Goal: Information Seeking & Learning: Learn about a topic

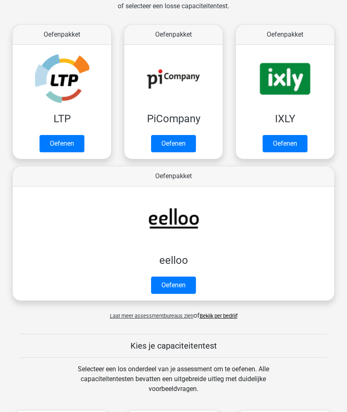
scroll to position [390, 0]
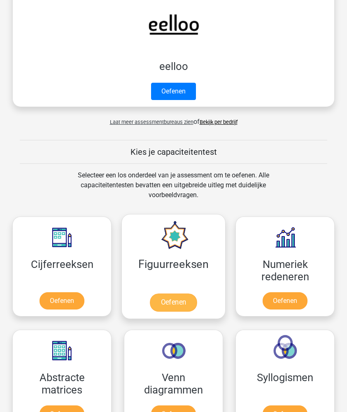
click at [164, 293] on link "Oefenen" at bounding box center [173, 302] width 47 height 18
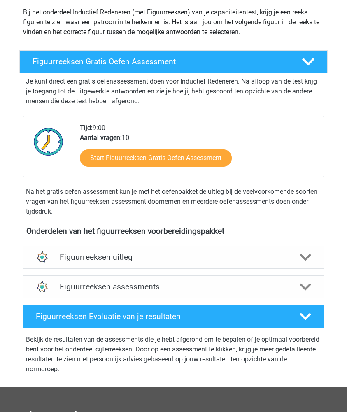
scroll to position [105, 0]
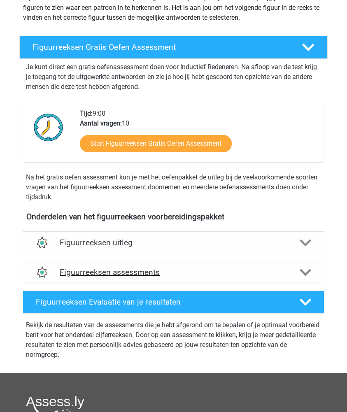
click at [94, 266] on div "Figuurreeksen assessments" at bounding box center [174, 272] width 302 height 23
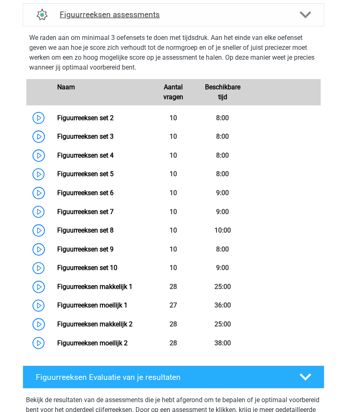
scroll to position [175, 0]
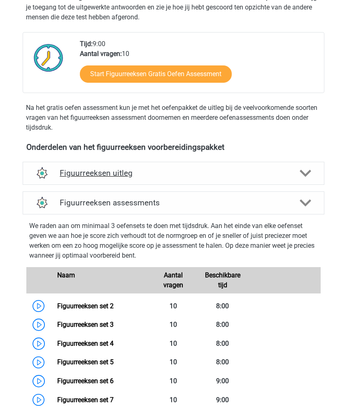
click at [98, 177] on h4 "Figuurreeksen uitleg" at bounding box center [174, 172] width 228 height 9
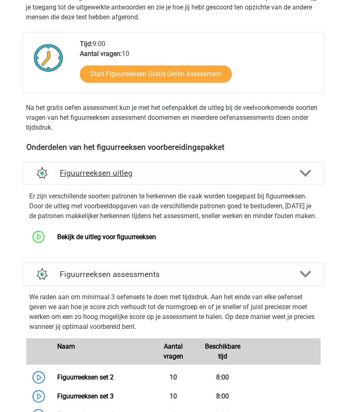
click at [98, 177] on h4 "Figuurreeksen uitleg" at bounding box center [174, 172] width 228 height 9
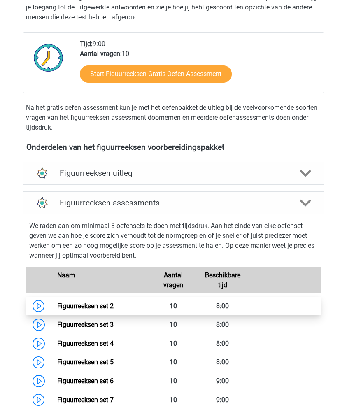
click at [77, 302] on link "Figuurreeksen set 2" at bounding box center [85, 306] width 56 height 8
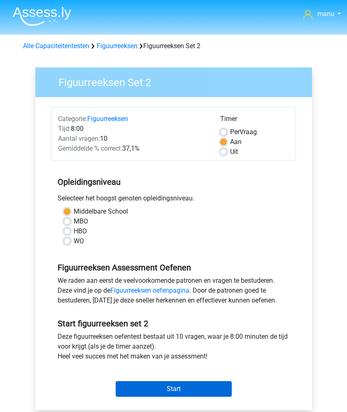
click at [156, 381] on input "Start" at bounding box center [174, 389] width 116 height 16
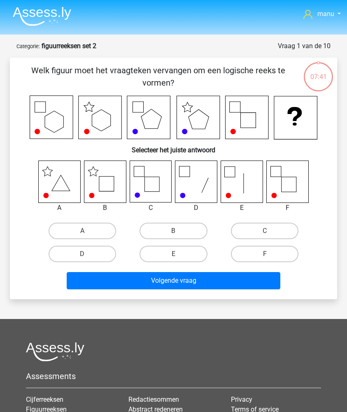
click at [94, 190] on icon at bounding box center [105, 182] width 42 height 42
click at [159, 232] on label "B" at bounding box center [173, 231] width 68 height 16
click at [173, 232] on input "B" at bounding box center [175, 233] width 5 height 5
radio input "true"
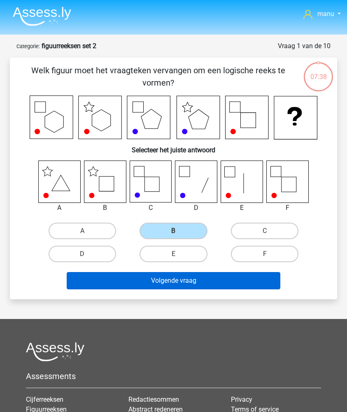
click at [144, 282] on button "Volgende vraag" at bounding box center [174, 280] width 214 height 17
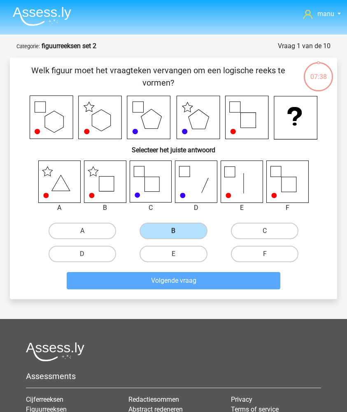
scroll to position [41, 0]
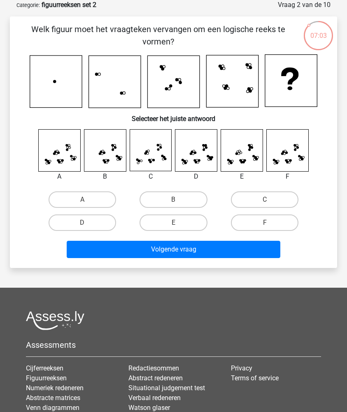
click at [279, 156] on icon at bounding box center [288, 151] width 42 height 42
click at [250, 222] on label "F" at bounding box center [265, 222] width 68 height 16
click at [265, 223] on input "F" at bounding box center [267, 225] width 5 height 5
radio input "true"
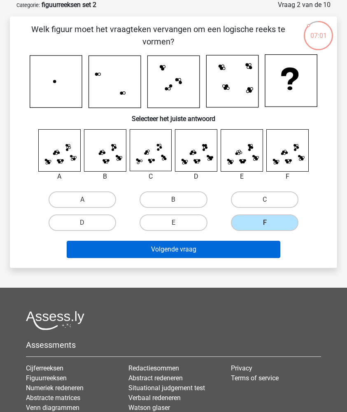
click at [230, 245] on button "Volgende vraag" at bounding box center [174, 249] width 214 height 17
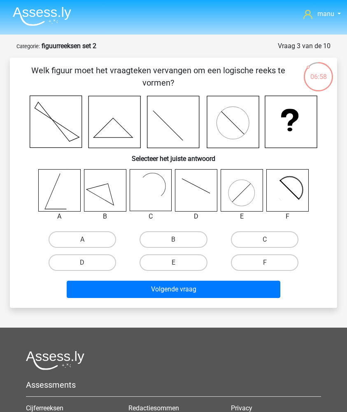
scroll to position [0, 0]
click at [60, 200] on icon at bounding box center [60, 191] width 42 height 42
click at [70, 236] on label "A" at bounding box center [83, 239] width 68 height 16
click at [82, 239] on input "A" at bounding box center [84, 241] width 5 height 5
radio input "true"
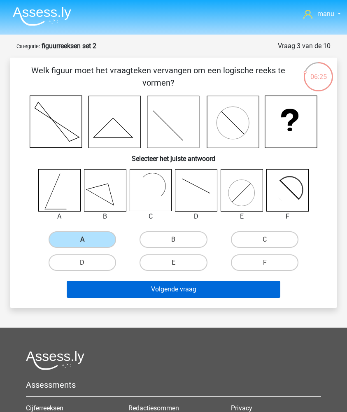
click at [98, 290] on button "Volgende vraag" at bounding box center [174, 289] width 214 height 17
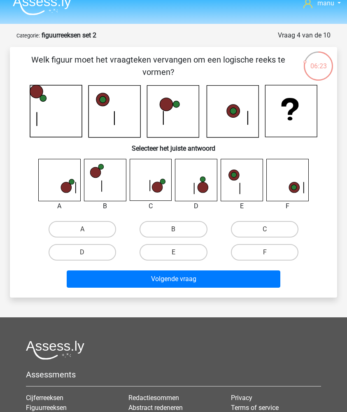
scroll to position [7, 0]
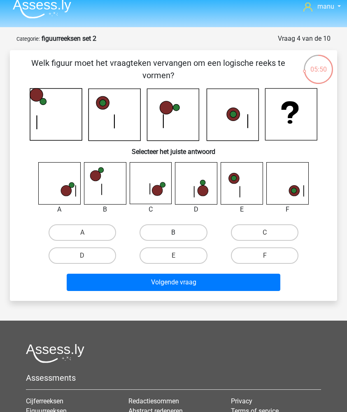
click at [168, 233] on label "B" at bounding box center [173, 232] width 68 height 16
click at [173, 233] on input "B" at bounding box center [175, 234] width 5 height 5
radio input "true"
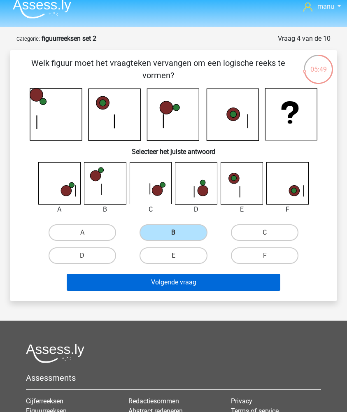
click at [141, 286] on button "Volgende vraag" at bounding box center [174, 282] width 214 height 17
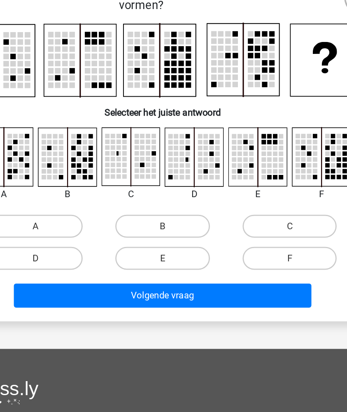
scroll to position [36, 0]
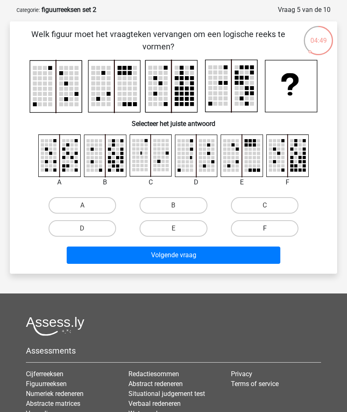
click at [256, 228] on label "F" at bounding box center [265, 228] width 68 height 16
click at [265, 228] on input "F" at bounding box center [267, 230] width 5 height 5
radio input "true"
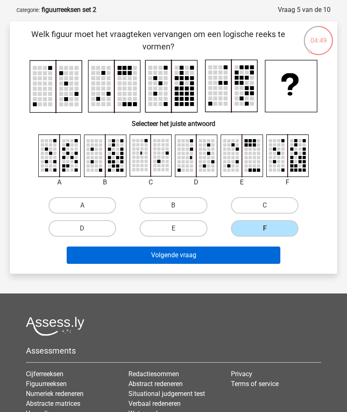
click at [242, 251] on button "Volgende vraag" at bounding box center [174, 254] width 214 height 17
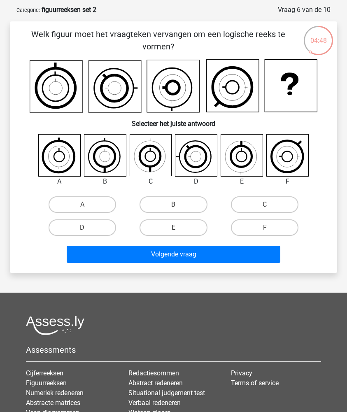
scroll to position [41, 0]
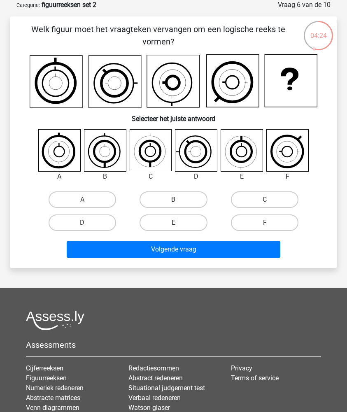
click at [144, 148] on icon at bounding box center [151, 151] width 42 height 42
click at [248, 199] on label "C" at bounding box center [265, 199] width 68 height 16
click at [265, 200] on input "C" at bounding box center [267, 202] width 5 height 5
radio input "true"
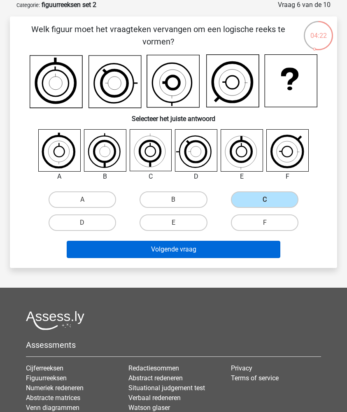
click at [209, 244] on button "Volgende vraag" at bounding box center [174, 249] width 214 height 17
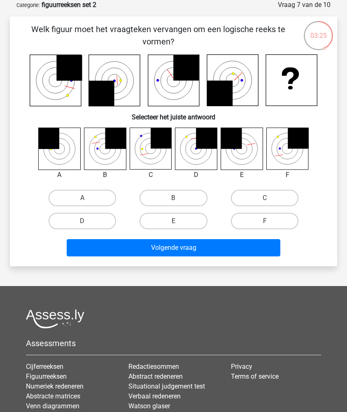
click at [96, 152] on icon at bounding box center [105, 149] width 42 height 42
click at [160, 197] on label "B" at bounding box center [173, 198] width 68 height 16
click at [173, 198] on input "B" at bounding box center [175, 200] width 5 height 5
radio input "true"
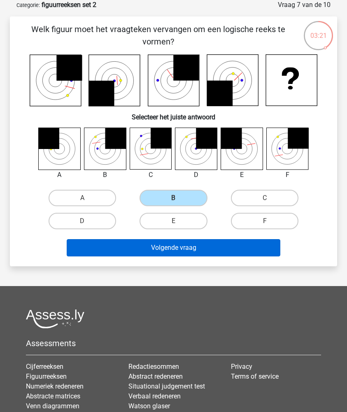
click at [146, 251] on button "Volgende vraag" at bounding box center [174, 247] width 214 height 17
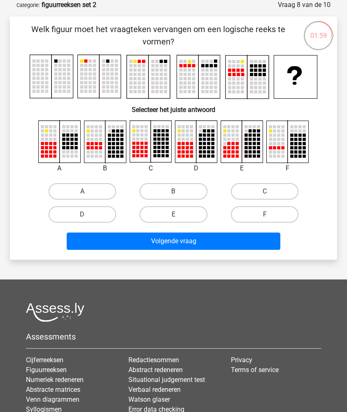
click at [136, 135] on rect at bounding box center [151, 142] width 42 height 42
click at [136, 139] on rect at bounding box center [151, 142] width 42 height 42
click at [241, 191] on label "C" at bounding box center [265, 191] width 68 height 16
click at [265, 191] on input "C" at bounding box center [267, 193] width 5 height 5
radio input "true"
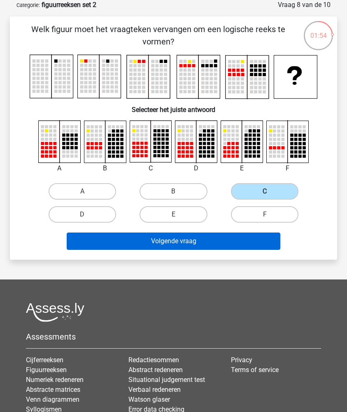
click at [168, 245] on button "Volgende vraag" at bounding box center [174, 240] width 214 height 17
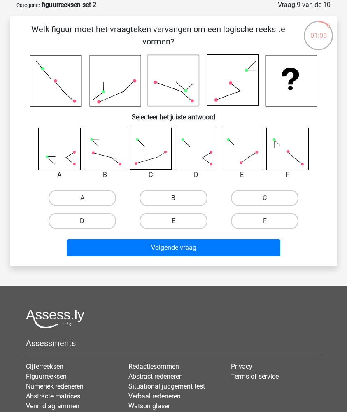
click at [165, 198] on label "B" at bounding box center [173, 198] width 68 height 16
click at [173, 198] on input "B" at bounding box center [175, 200] width 5 height 5
radio input "true"
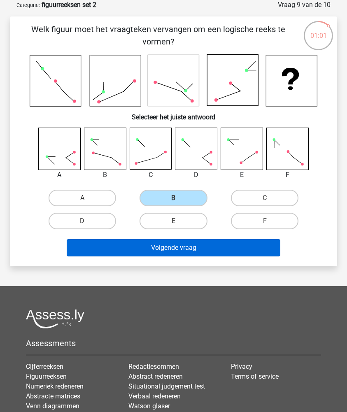
click at [159, 244] on button "Volgende vraag" at bounding box center [174, 247] width 214 height 17
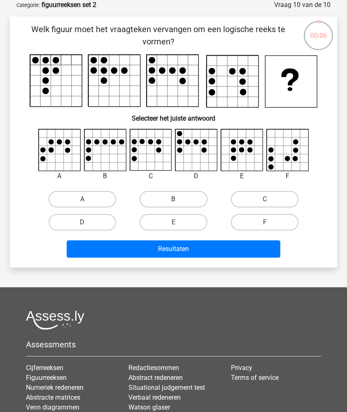
click at [166, 200] on label "B" at bounding box center [173, 199] width 68 height 16
click at [173, 200] on input "B" at bounding box center [175, 201] width 5 height 5
radio input "true"
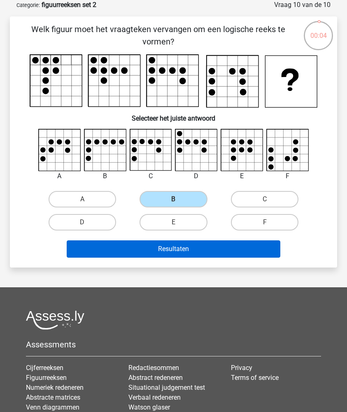
click at [157, 242] on button "Resultaten" at bounding box center [174, 248] width 214 height 17
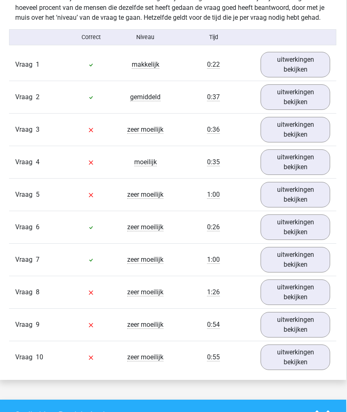
scroll to position [513, 1]
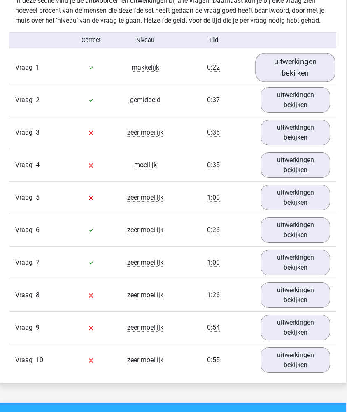
click at [275, 69] on link "uitwerkingen bekijken" at bounding box center [296, 67] width 80 height 29
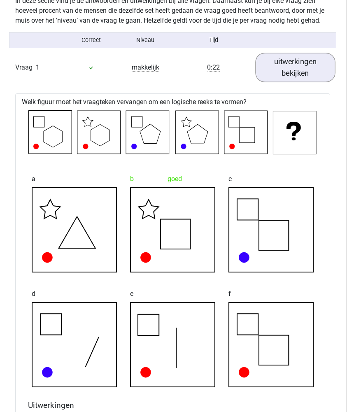
click at [275, 69] on link "uitwerkingen bekijken" at bounding box center [296, 67] width 80 height 29
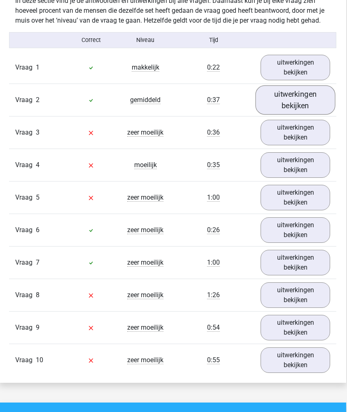
click at [277, 87] on link "uitwerkingen bekijken" at bounding box center [296, 99] width 80 height 29
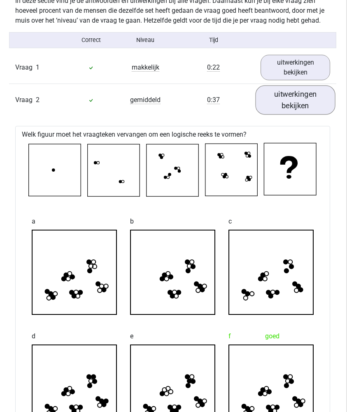
click at [279, 91] on link "uitwerkingen bekijken" at bounding box center [296, 99] width 80 height 29
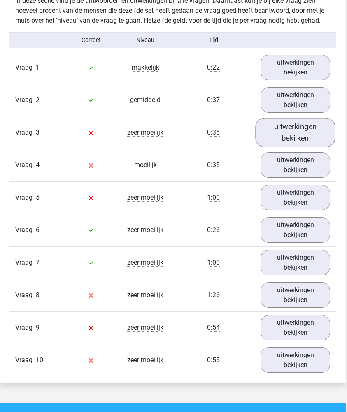
click at [275, 132] on link "uitwerkingen bekijken" at bounding box center [296, 132] width 80 height 29
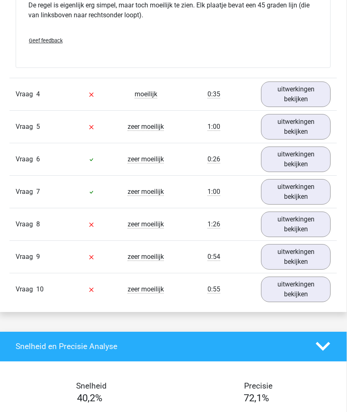
scroll to position [1055, 0]
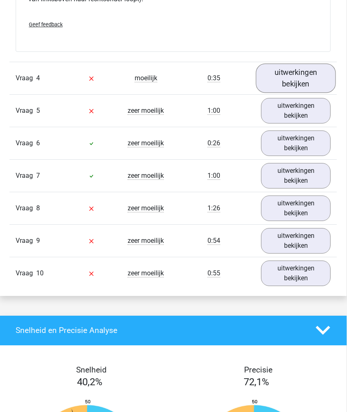
click at [287, 84] on link "uitwerkingen bekijken" at bounding box center [296, 77] width 80 height 29
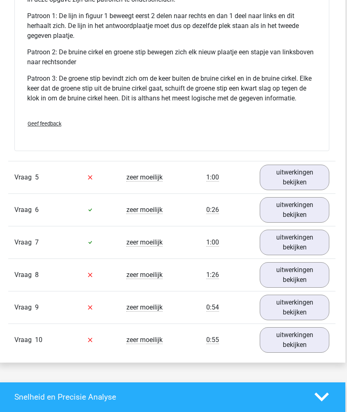
scroll to position [1526, 2]
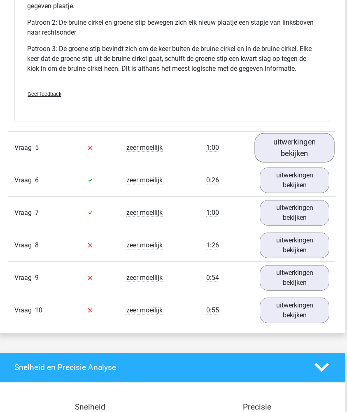
click at [279, 144] on link "uitwerkingen bekijken" at bounding box center [295, 147] width 80 height 29
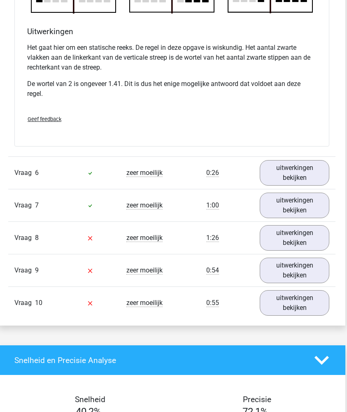
scroll to position [1997, 2]
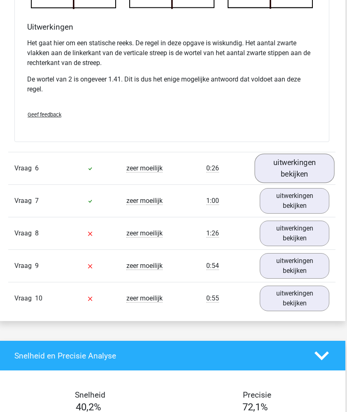
click at [285, 160] on link "uitwerkingen bekijken" at bounding box center [295, 168] width 80 height 29
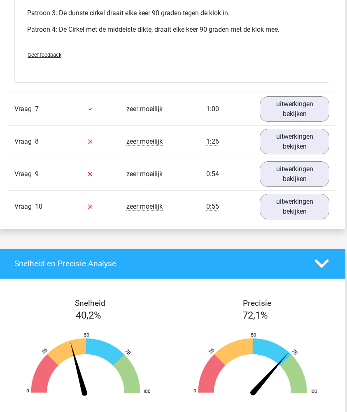
scroll to position [2565, 2]
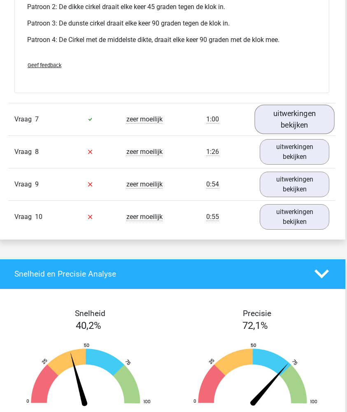
click at [276, 123] on link "uitwerkingen bekijken" at bounding box center [295, 119] width 80 height 29
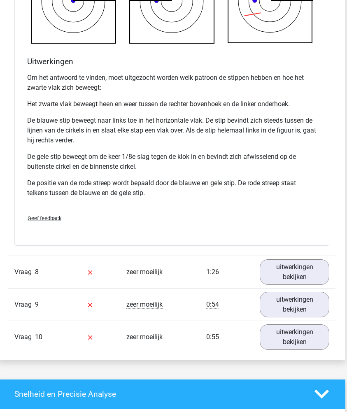
scroll to position [2973, 2]
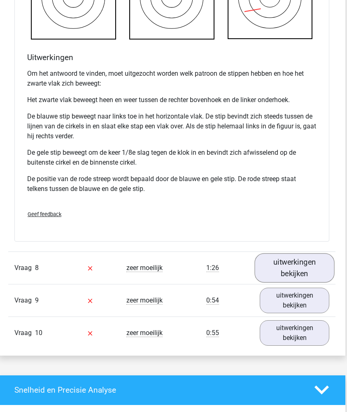
click at [306, 262] on link "uitwerkingen bekijken" at bounding box center [295, 267] width 80 height 29
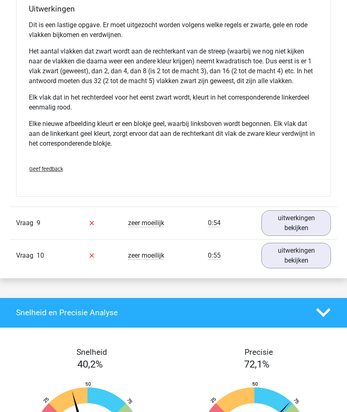
scroll to position [3573, 0]
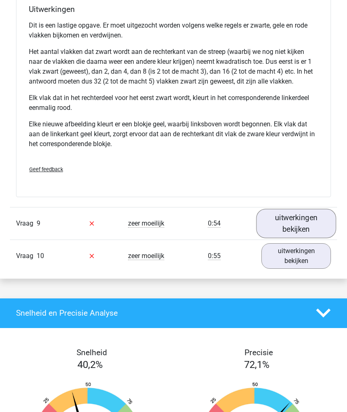
click at [273, 221] on link "uitwerkingen bekijken" at bounding box center [296, 223] width 80 height 29
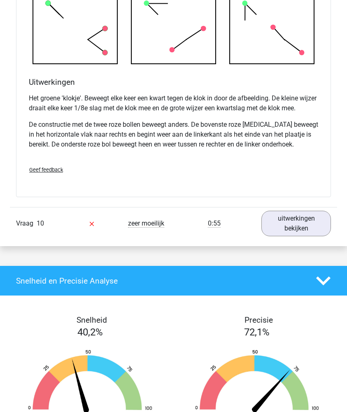
scroll to position [4054, 0]
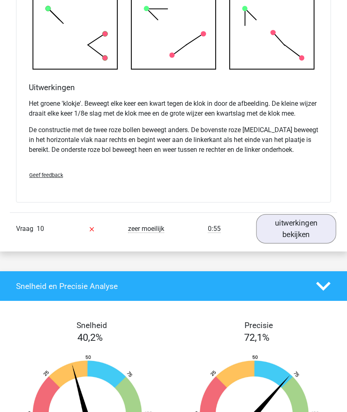
click at [280, 232] on link "uitwerkingen bekijken" at bounding box center [296, 228] width 80 height 29
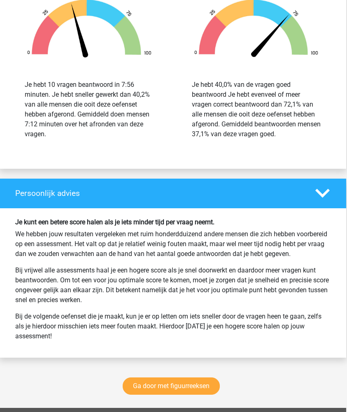
scroll to position [5073, 1]
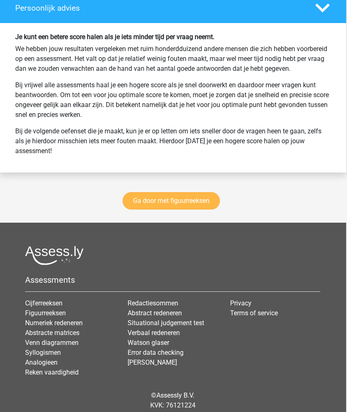
click at [152, 206] on link "Ga door met figuurreeksen" at bounding box center [171, 200] width 97 height 17
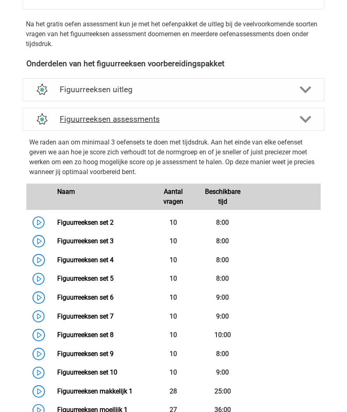
scroll to position [339, 0]
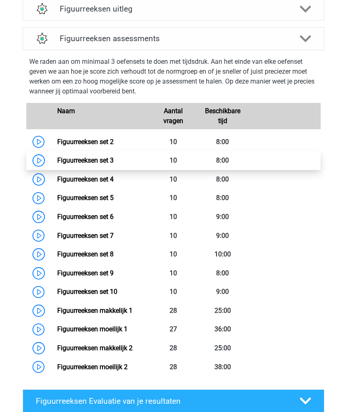
click at [93, 158] on link "Figuurreeksen set 3" at bounding box center [85, 160] width 56 height 8
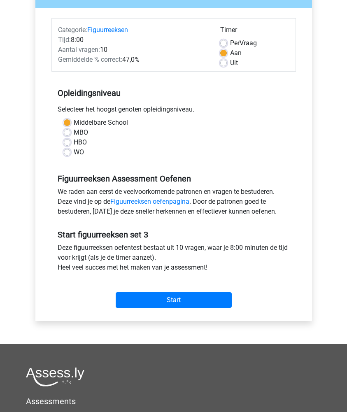
scroll to position [91, 0]
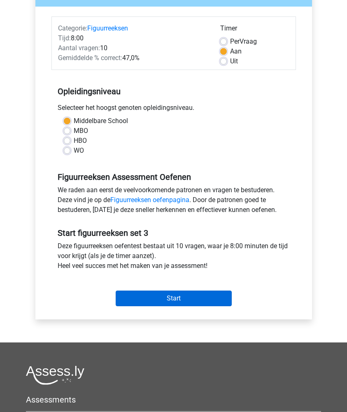
click at [146, 294] on input "Start" at bounding box center [174, 298] width 116 height 16
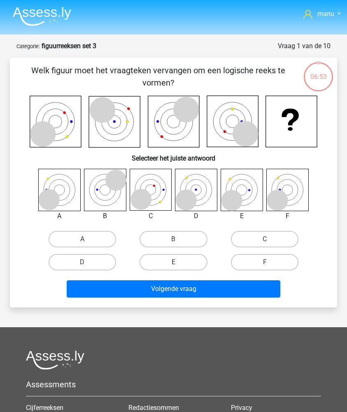
click at [150, 199] on icon at bounding box center [140, 199] width 21 height 21
click at [245, 239] on label "C" at bounding box center [265, 239] width 68 height 16
click at [265, 239] on input "C" at bounding box center [267, 241] width 5 height 5
radio input "true"
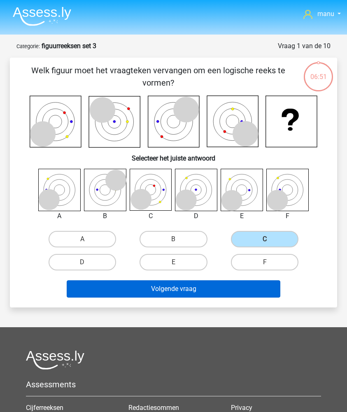
click at [179, 290] on button "Volgende vraag" at bounding box center [174, 288] width 214 height 17
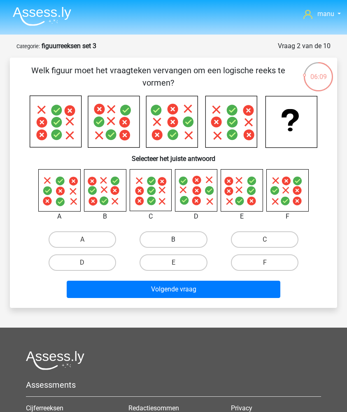
click at [160, 239] on label "B" at bounding box center [173, 239] width 68 height 16
click at [173, 239] on input "B" at bounding box center [175, 241] width 5 height 5
radio input "true"
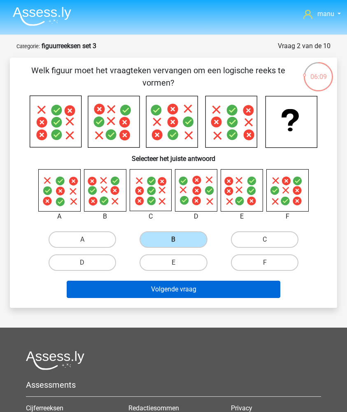
click at [159, 281] on button "Volgende vraag" at bounding box center [174, 289] width 214 height 17
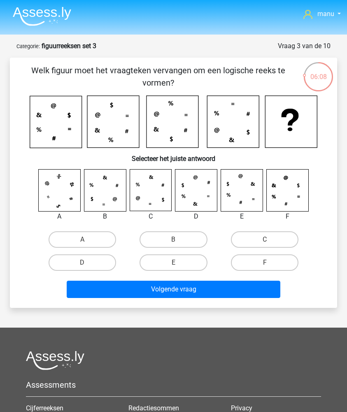
scroll to position [41, 0]
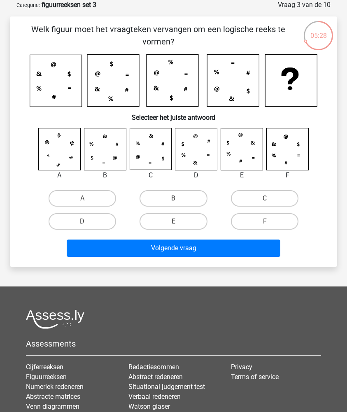
click at [139, 159] on icon at bounding box center [138, 158] width 4 height 4
click at [242, 201] on label "C" at bounding box center [265, 198] width 68 height 16
click at [265, 201] on input "C" at bounding box center [267, 200] width 5 height 5
radio input "true"
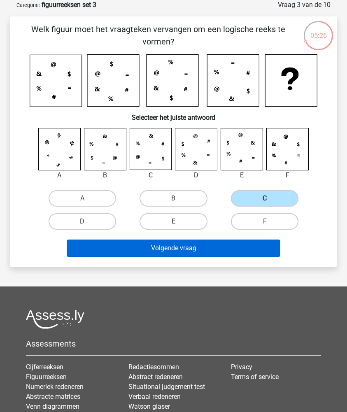
click at [211, 246] on button "Volgende vraag" at bounding box center [174, 247] width 214 height 17
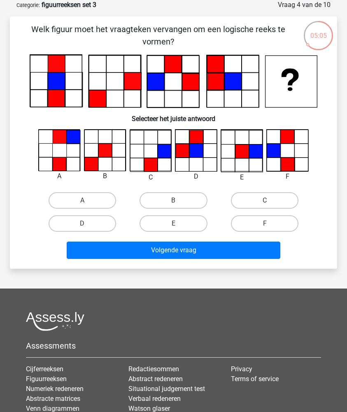
click at [282, 158] on icon at bounding box center [288, 165] width 14 height 14
click at [245, 217] on label "F" at bounding box center [265, 223] width 68 height 16
click at [265, 223] on input "F" at bounding box center [267, 225] width 5 height 5
radio input "true"
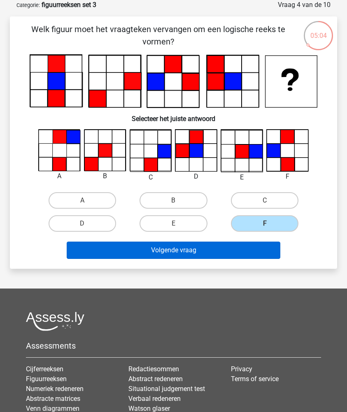
click at [224, 250] on button "Volgende vraag" at bounding box center [174, 250] width 214 height 17
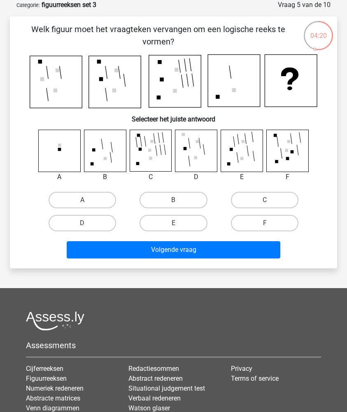
click at [190, 152] on icon at bounding box center [196, 151] width 42 height 42
click at [100, 221] on label "D" at bounding box center [83, 223] width 68 height 16
click at [88, 223] on input "D" at bounding box center [84, 225] width 5 height 5
radio input "true"
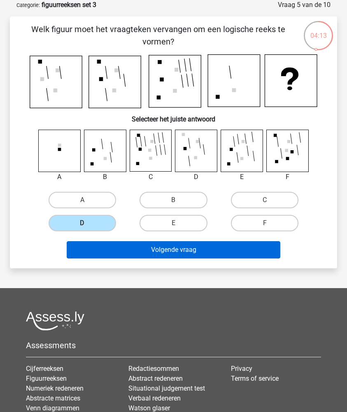
click at [112, 246] on button "Volgende vraag" at bounding box center [174, 249] width 214 height 17
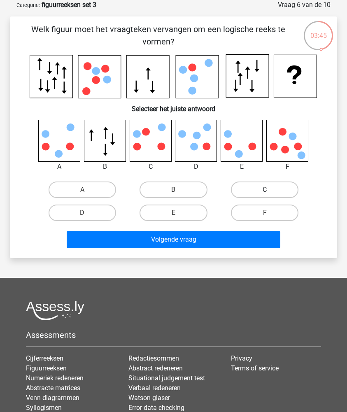
click at [244, 188] on label "C" at bounding box center [265, 189] width 68 height 16
click at [265, 190] on input "C" at bounding box center [267, 192] width 5 height 5
radio input "true"
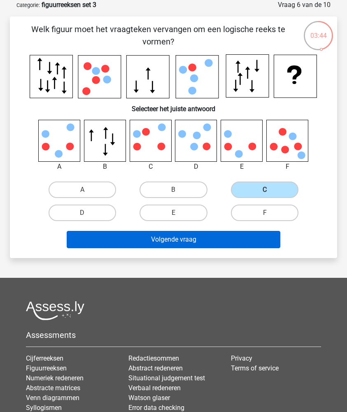
click at [202, 241] on button "Volgende vraag" at bounding box center [174, 239] width 214 height 17
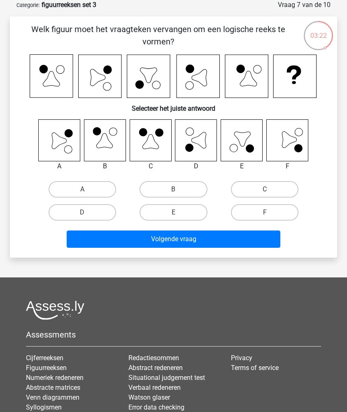
click at [59, 143] on icon at bounding box center [59, 140] width 15 height 16
click at [89, 189] on label "A" at bounding box center [83, 189] width 68 height 16
click at [88, 189] on input "A" at bounding box center [84, 191] width 5 height 5
radio input "true"
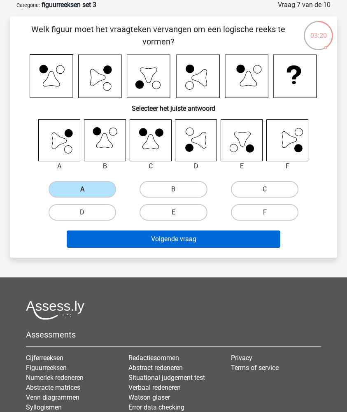
click at [100, 244] on button "Volgende vraag" at bounding box center [174, 238] width 214 height 17
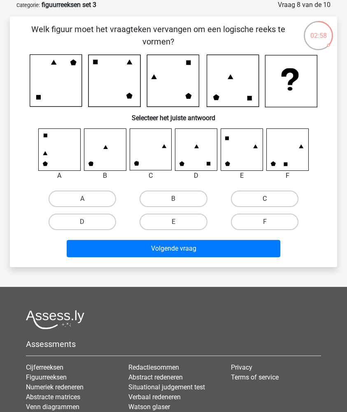
click at [251, 194] on label "C" at bounding box center [265, 198] width 68 height 16
click at [265, 199] on input "C" at bounding box center [267, 201] width 5 height 5
radio input "true"
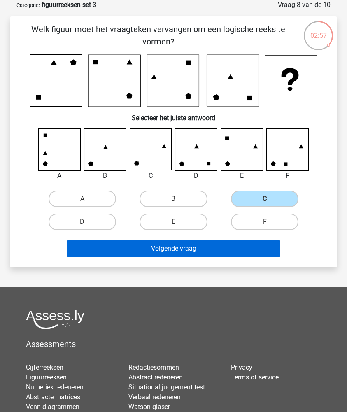
click at [172, 247] on button "Volgende vraag" at bounding box center [174, 248] width 214 height 17
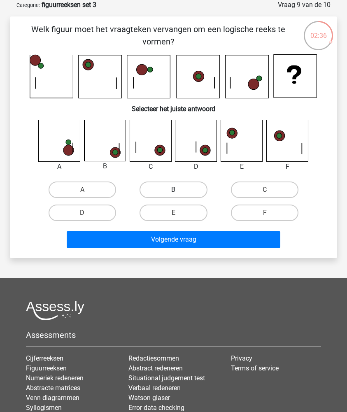
click at [180, 189] on label "B" at bounding box center [173, 189] width 68 height 16
click at [179, 190] on input "B" at bounding box center [175, 192] width 5 height 5
radio input "true"
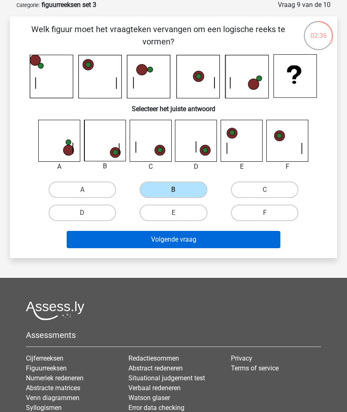
click at [166, 233] on button "Volgende vraag" at bounding box center [174, 239] width 214 height 17
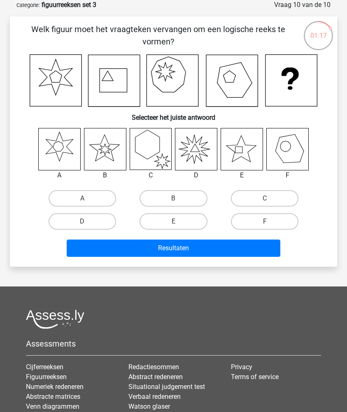
click at [245, 155] on icon at bounding box center [242, 149] width 42 height 42
click at [177, 220] on label "E" at bounding box center [173, 221] width 68 height 16
click at [177, 221] on input "E" at bounding box center [175, 223] width 5 height 5
radio input "true"
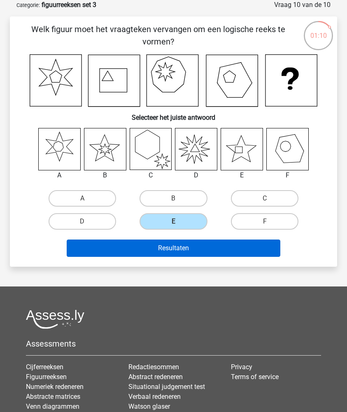
click at [171, 239] on button "Resultaten" at bounding box center [174, 247] width 214 height 17
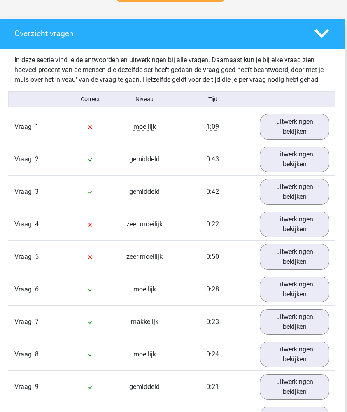
scroll to position [432, 2]
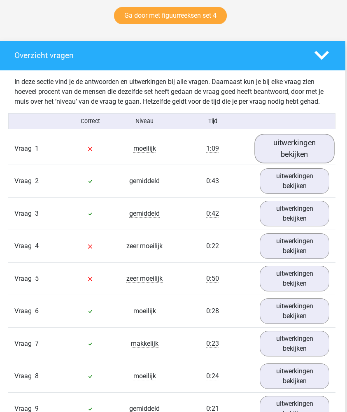
click at [294, 152] on link "uitwerkingen bekijken" at bounding box center [295, 148] width 80 height 29
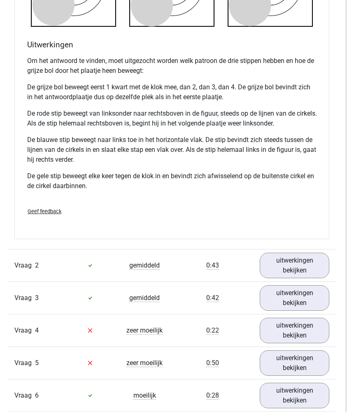
scroll to position [925, 2]
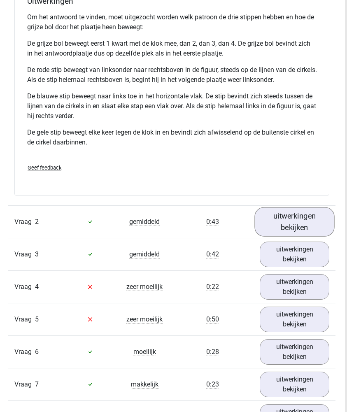
click at [274, 226] on link "uitwerkingen bekijken" at bounding box center [295, 221] width 80 height 29
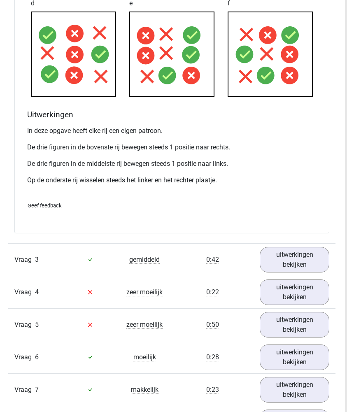
scroll to position [1522, 2]
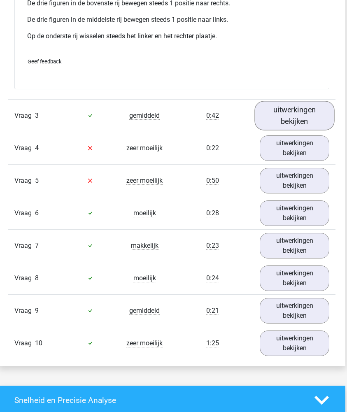
click at [294, 117] on link "uitwerkingen bekijken" at bounding box center [295, 115] width 80 height 29
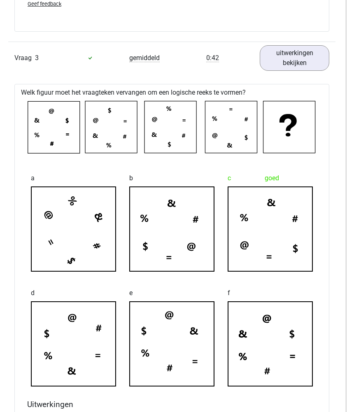
scroll to position [1805, 2]
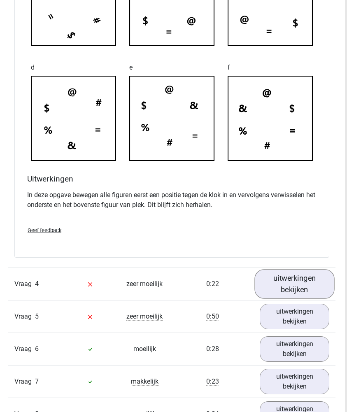
click at [286, 290] on link "uitwerkingen bekijken" at bounding box center [295, 283] width 80 height 29
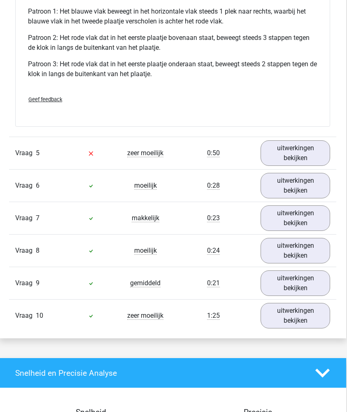
scroll to position [2465, 1]
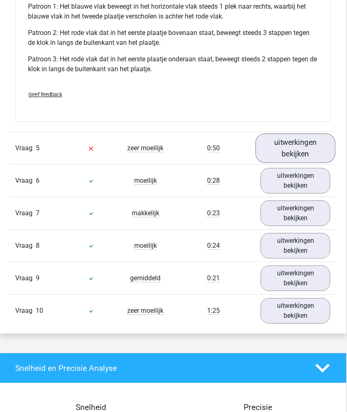
click at [282, 146] on link "uitwerkingen bekijken" at bounding box center [296, 148] width 80 height 29
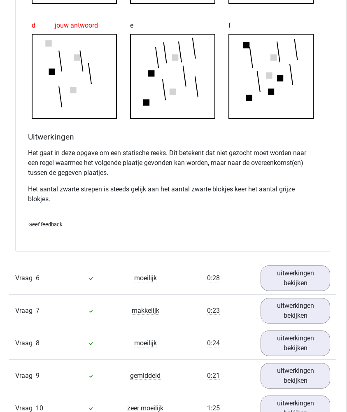
scroll to position [2828, 1]
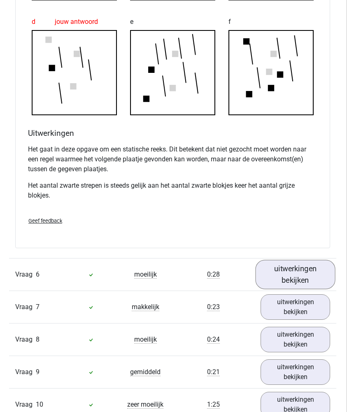
click at [284, 279] on link "uitwerkingen bekijken" at bounding box center [296, 274] width 80 height 29
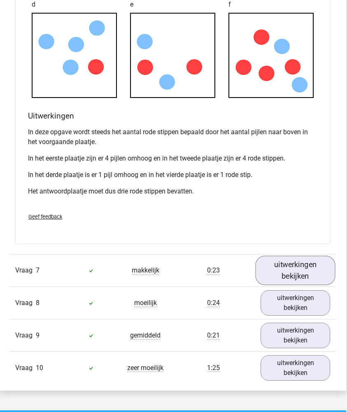
click at [279, 278] on link "uitwerkingen bekijken" at bounding box center [296, 270] width 80 height 29
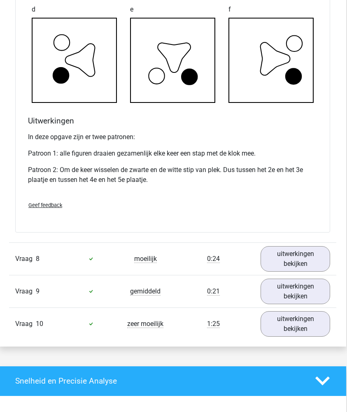
scroll to position [3814, 1]
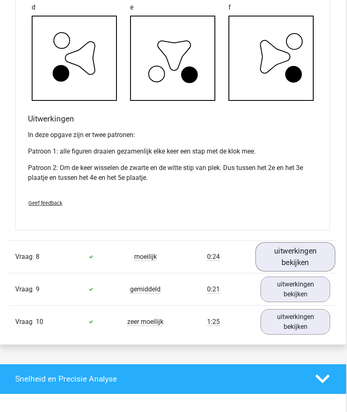
click at [283, 253] on link "uitwerkingen bekijken" at bounding box center [296, 256] width 80 height 29
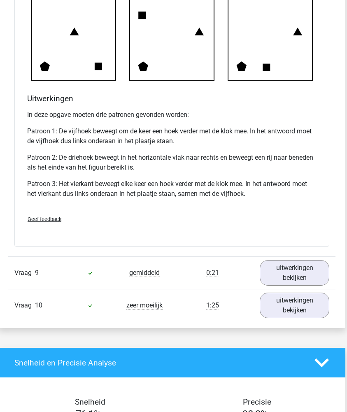
scroll to position [4346, 2]
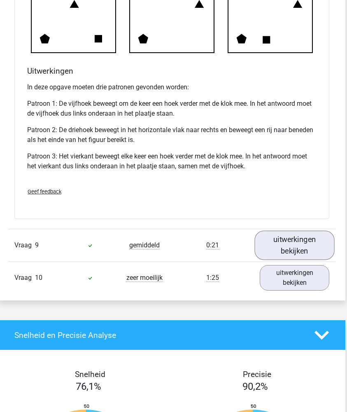
click at [290, 249] on link "uitwerkingen bekijken" at bounding box center [295, 244] width 80 height 29
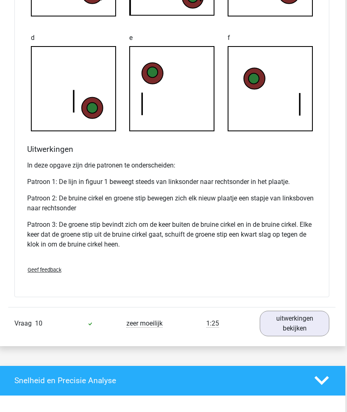
scroll to position [4864, 2]
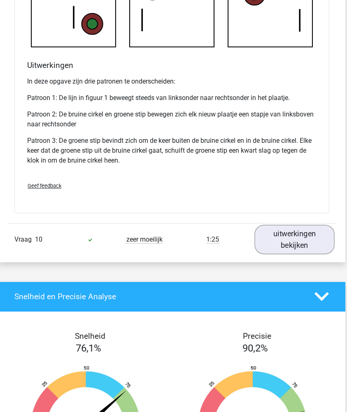
click at [289, 242] on link "uitwerkingen bekijken" at bounding box center [295, 239] width 80 height 29
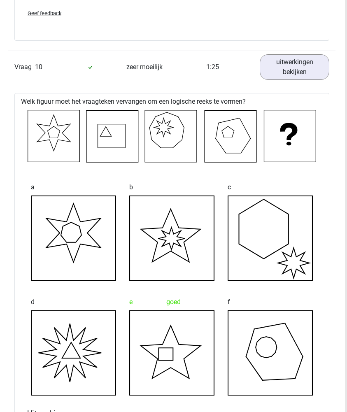
scroll to position [5038, 2]
